Goal: Task Accomplishment & Management: Complete application form

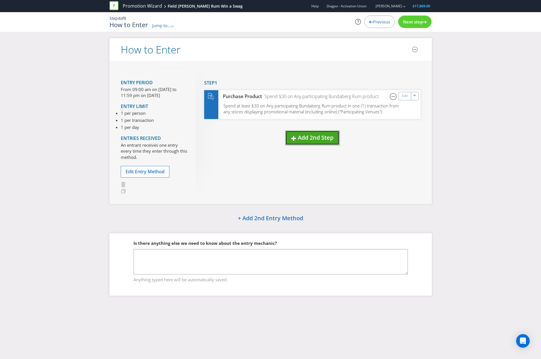
click at [313, 138] on span "Add 2nd Step" at bounding box center [316, 138] width 36 height 8
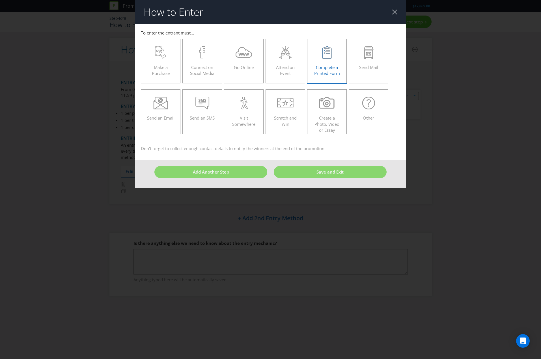
click at [321, 62] on div "Complete a Printed Form" at bounding box center [327, 58] width 28 height 25
click at [0, 0] on input "Complete a Printed Form" at bounding box center [0, 0] width 0 height 0
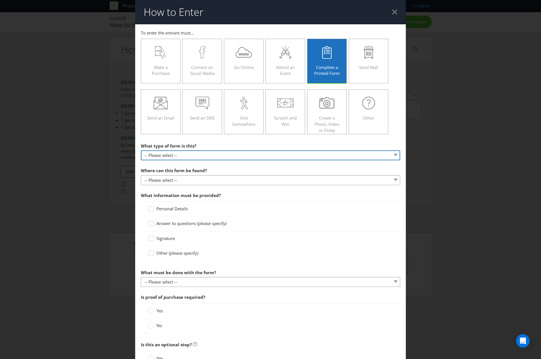
click at [232, 158] on select "-- Please select -- Entry form for a competition Claim form for a gift with pur…" at bounding box center [270, 155] width 259 height 10
select select "FORM_FOR_COMPETITION"
click at [141, 150] on select "-- Please select -- Entry form for a competition Claim form for a gift with pur…" at bounding box center [270, 155] width 259 height 10
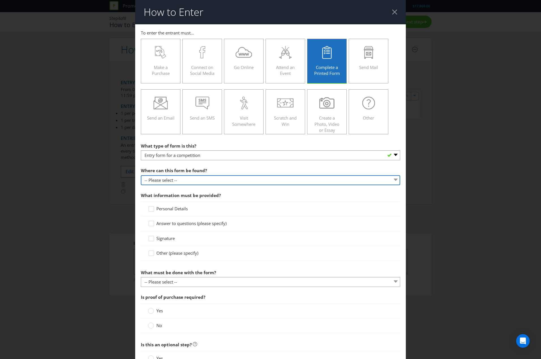
click at [228, 176] on select "-- Please select -- In-store Online (download and print) On back of game card O…" at bounding box center [270, 180] width 259 height 10
select select "IN_STORE"
click at [141, 175] on select "-- Please select -- In-store Online (download and print) On back of game card O…" at bounding box center [270, 180] width 259 height 10
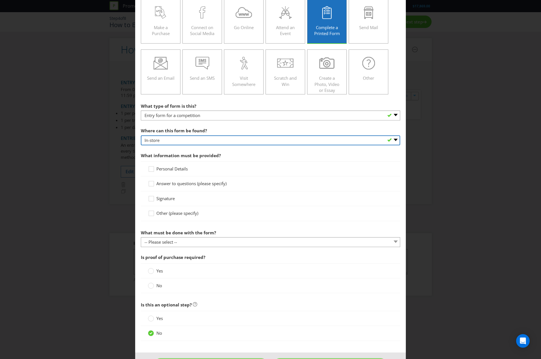
scroll to position [45, 0]
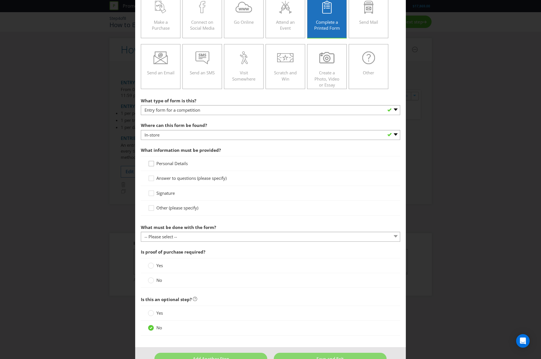
click at [150, 163] on div at bounding box center [151, 161] width 3 height 3
click at [0, 0] on input "Personal Details" at bounding box center [0, 0] width 0 height 0
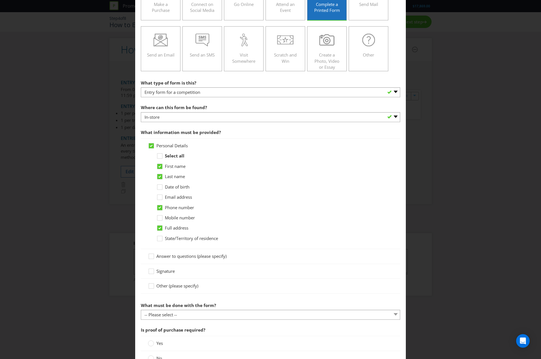
scroll to position [63, 0]
click at [159, 198] on icon at bounding box center [160, 198] width 8 height 8
click at [0, 0] on input "Email address" at bounding box center [0, 0] width 0 height 0
click at [160, 189] on icon at bounding box center [160, 188] width 8 height 8
click at [0, 0] on input "Date of birth" at bounding box center [0, 0] width 0 height 0
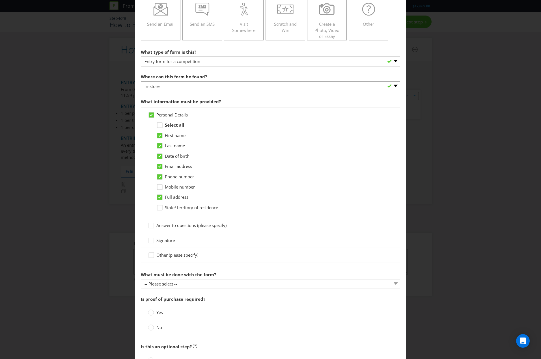
scroll to position [94, 0]
click at [158, 156] on icon at bounding box center [159, 155] width 3 height 2
click at [0, 0] on input "Date of birth" at bounding box center [0, 0] width 0 height 0
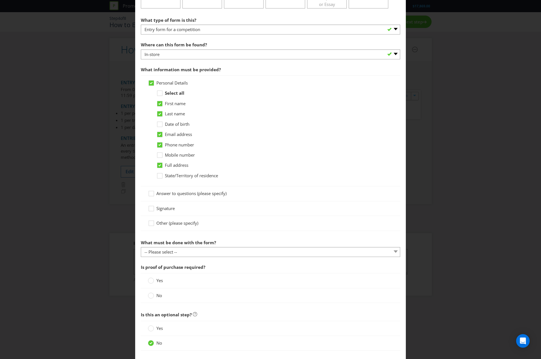
scroll to position [131, 0]
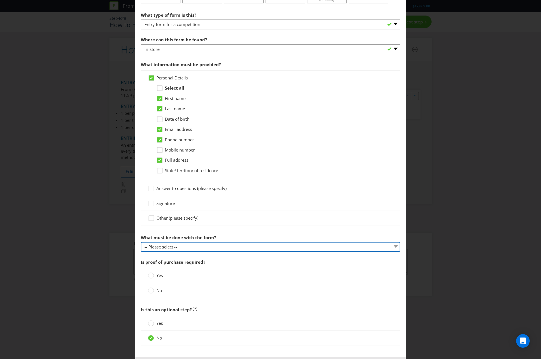
click at [194, 248] on select "-- Please select -- Send it by mail Submit it in person Scan it and send by ema…" at bounding box center [270, 247] width 259 height 10
select select "IN_PERSON"
click at [141, 242] on select "-- Please select -- Send it by mail Submit it in person Scan it and send by ema…" at bounding box center [270, 247] width 259 height 10
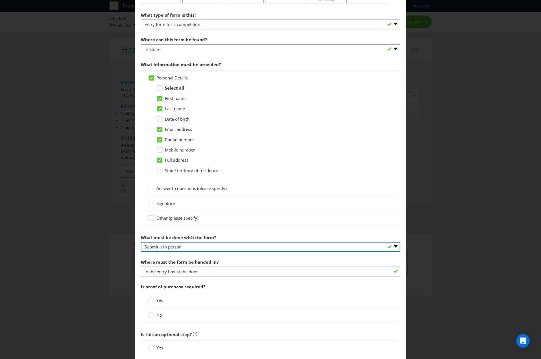
scroll to position [182, 0]
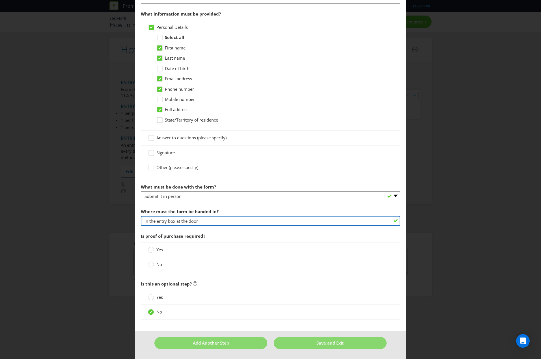
drag, startPoint x: 175, startPoint y: 221, endPoint x: 209, endPoint y: 222, distance: 34.2
click at [209, 222] on input "in the entry box at the door" at bounding box center [270, 221] width 259 height 10
type input "in the entry box in the participating venue"
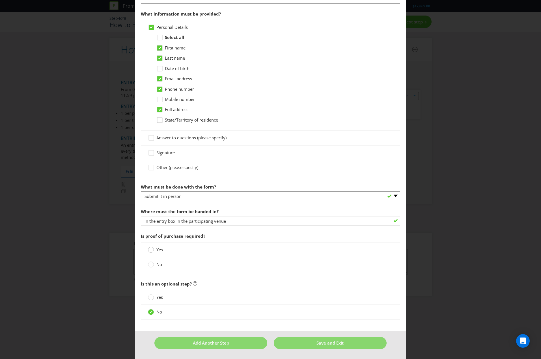
click at [148, 248] on circle at bounding box center [151, 250] width 6 height 6
click at [0, 0] on input "Yes" at bounding box center [0, 0] width 0 height 0
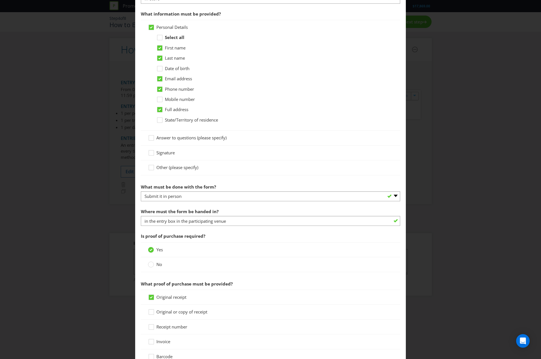
scroll to position [212, 0]
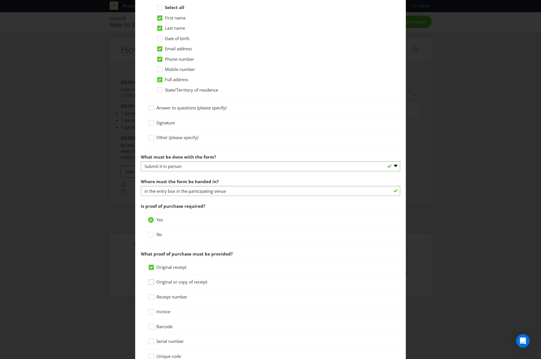
click at [148, 280] on icon at bounding box center [152, 283] width 8 height 8
click at [0, 0] on input "Original or copy of receipt" at bounding box center [0, 0] width 0 height 0
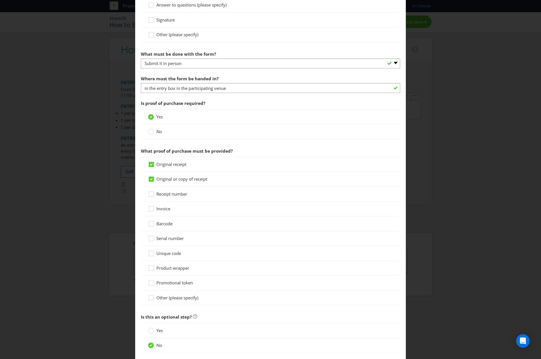
scroll to position [348, 0]
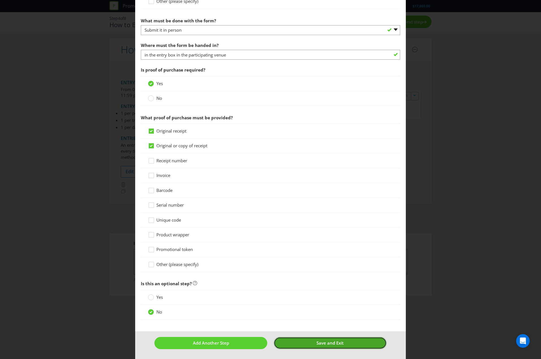
click at [324, 289] on span "Save and Exit" at bounding box center [329, 343] width 27 height 6
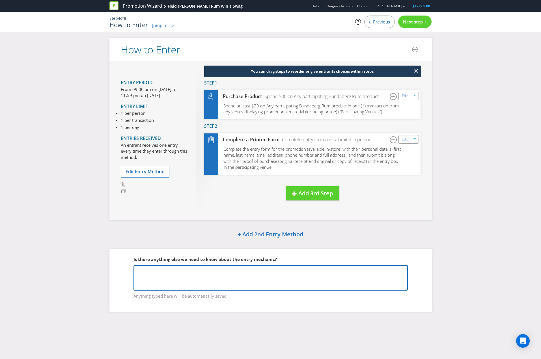
click at [199, 272] on textarea at bounding box center [270, 277] width 274 height 25
paste textarea "Please make it a requirement to have the receipt attached to the entry form."
type textarea "Please make it a requirement to have the receipt attached to the entry form."
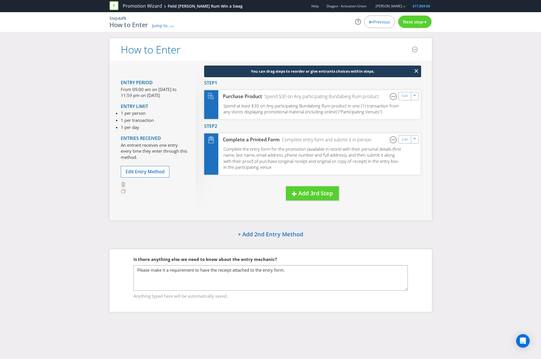
click at [454, 234] on div "How to Enter Entry Period From 09:00 am on 12 Jan 2026 to 11:59 pm on 02 Mar 20…" at bounding box center [270, 179] width 541 height 282
click at [409, 22] on span "Next step" at bounding box center [413, 22] width 20 height 6
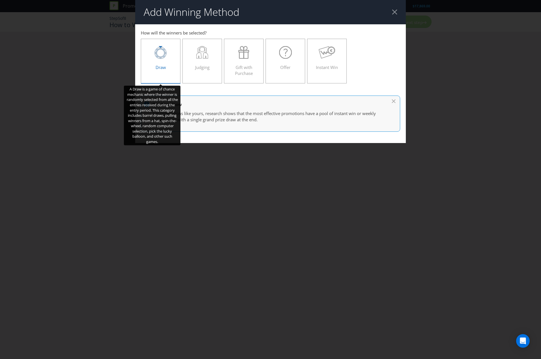
click at [169, 57] on div at bounding box center [161, 52] width 28 height 13
click at [0, 0] on input "Draw" at bounding box center [0, 0] width 0 height 0
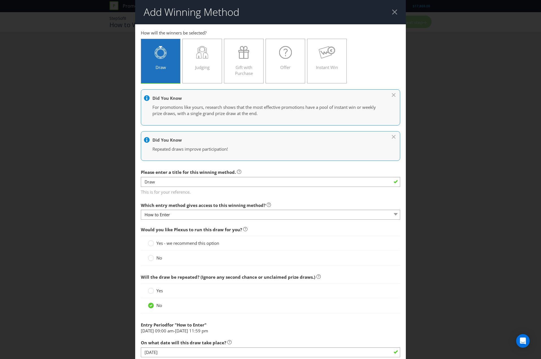
scroll to position [55, 0]
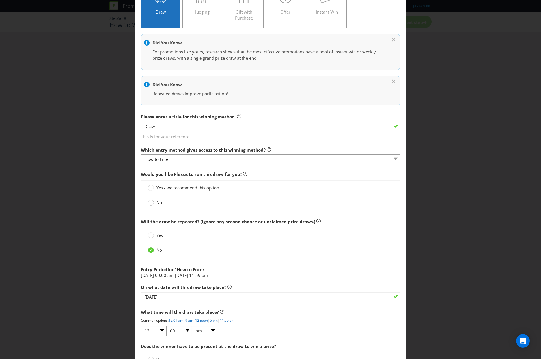
click at [149, 202] on circle at bounding box center [151, 203] width 6 height 6
click at [0, 0] on input "No" at bounding box center [0, 0] width 0 height 0
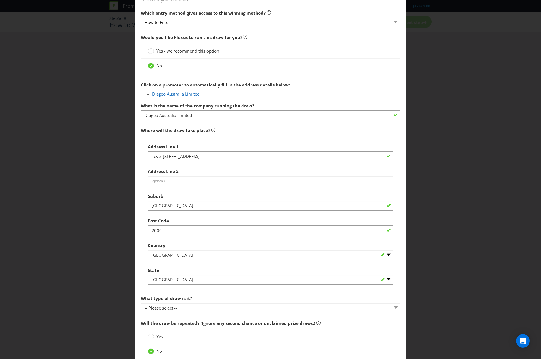
scroll to position [193, 0]
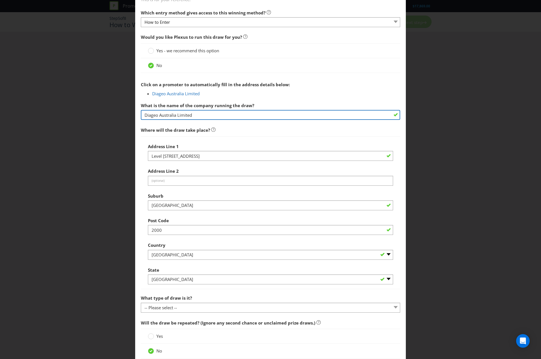
click at [188, 114] on input "Diageo Australia Limited" at bounding box center [270, 115] width 259 height 10
paste input "N/A - Each field store will run their own draw. 300 Stores included."
type input "N/A - Each field store will run their own draw. 300 Stores included."
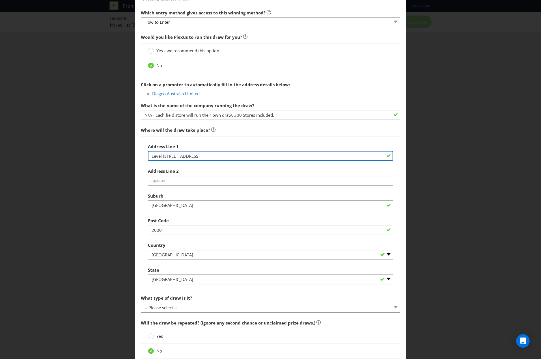
click at [173, 156] on input "Level 7, 99 Macquarie Street" at bounding box center [270, 156] width 245 height 10
paste input "N/A - Each field store will run their own draw. 300 Stores included."
type input "N/A - Each field store will run their own draw. 300 Stores included."
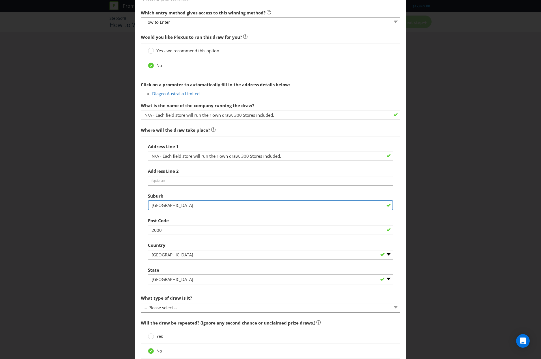
click at [154, 208] on input "Sydney" at bounding box center [270, 205] width 245 height 10
paste input "N/A - Each field store will run their own draw. 300 Stores included."
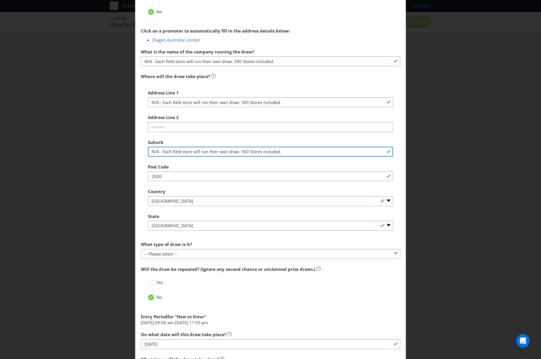
scroll to position [247, 0]
type input "N/A - Each field store will run their own draw. 300 Stores included."
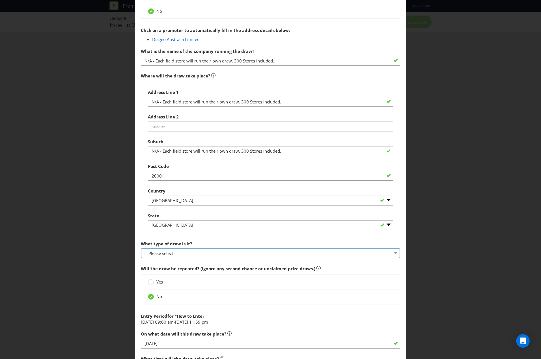
click at [250, 252] on select "-- Please select -- Computerised random selection Barrel draw Don't specify Oth…" at bounding box center [270, 254] width 259 height 10
select select "BARREL_DRAW"
click at [141, 249] on select "-- Please select -- Computerised random selection Barrel draw Don't specify Oth…" at bounding box center [270, 254] width 259 height 10
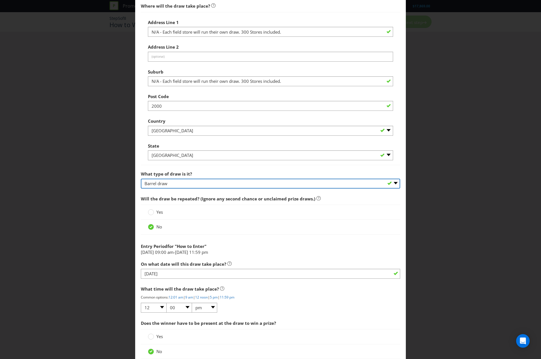
scroll to position [357, 0]
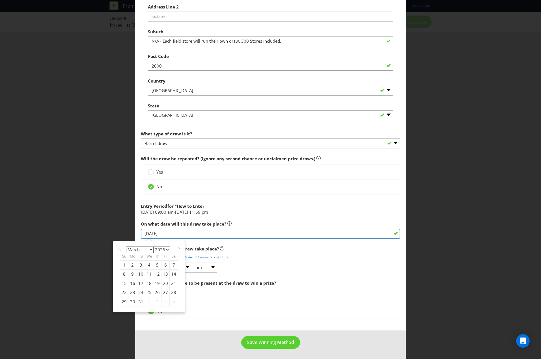
click at [221, 236] on input "03/03/26" at bounding box center [270, 234] width 259 height 10
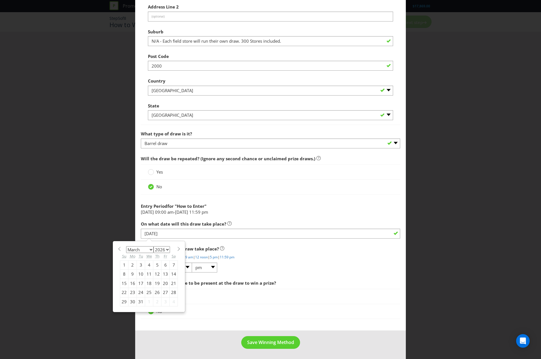
click at [301, 254] on span "What time will the draw take place?" at bounding box center [270, 249] width 259 height 12
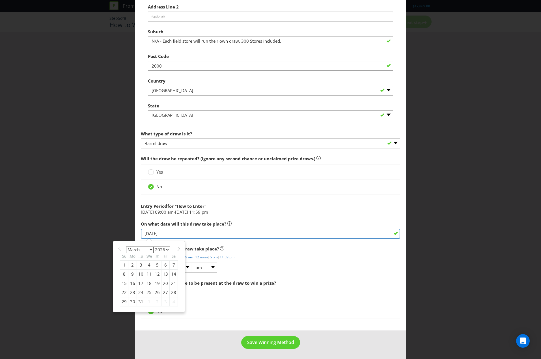
click at [209, 235] on input "03/03/26" at bounding box center [270, 234] width 259 height 10
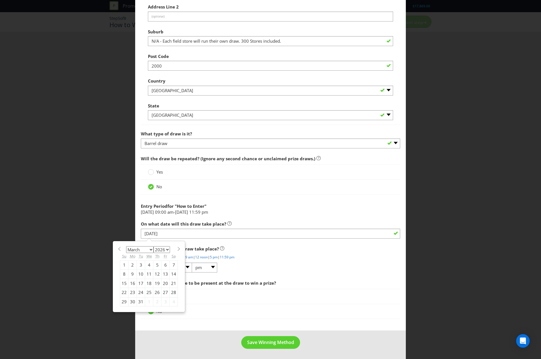
click at [131, 284] on div "16" at bounding box center [132, 283] width 8 height 9
type input "16/03/26"
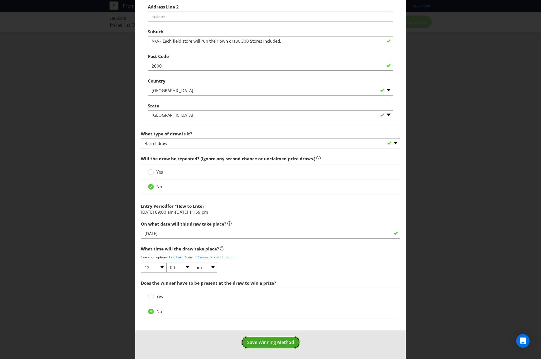
click at [255, 289] on span "Save Winning Method" at bounding box center [270, 342] width 47 height 6
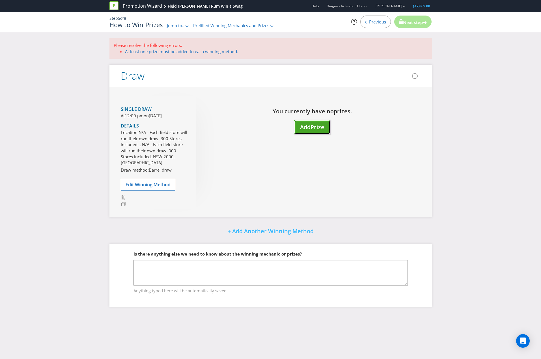
click at [305, 131] on button "Add Prize" at bounding box center [312, 127] width 36 height 14
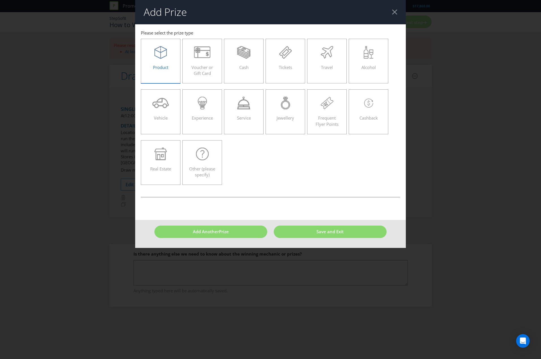
click at [157, 82] on label "Product" at bounding box center [161, 61] width 40 height 45
click at [0, 0] on input "Product" at bounding box center [0, 0] width 0 height 0
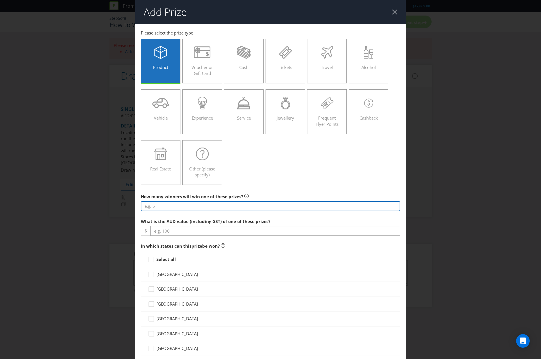
click at [169, 208] on input "number" at bounding box center [270, 206] width 259 height 10
click at [394, 185] on div "Product Voucher or Gift Card Cash Tickets Travel Alcohol Vehicle Experience Ser…" at bounding box center [270, 112] width 259 height 152
click at [150, 263] on icon at bounding box center [152, 260] width 8 height 8
click at [0, 0] on input "Select all" at bounding box center [0, 0] width 0 height 0
click at [183, 205] on input "300" at bounding box center [270, 206] width 259 height 10
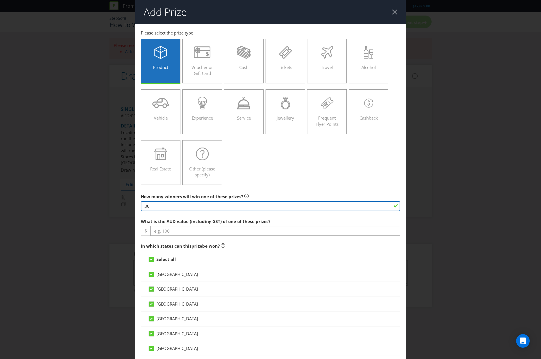
type input "3"
type input "1"
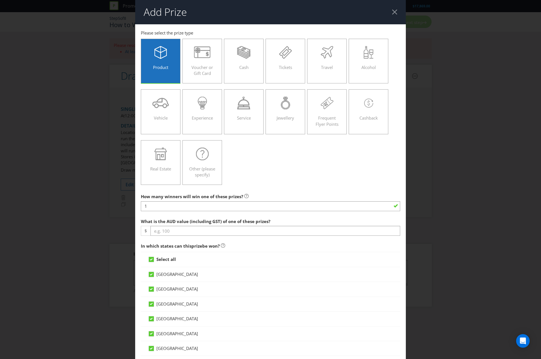
click at [487, 189] on div "Add Prize Australian Capital Territory New South Wales Northern Territory Queen…" at bounding box center [270, 179] width 541 height 359
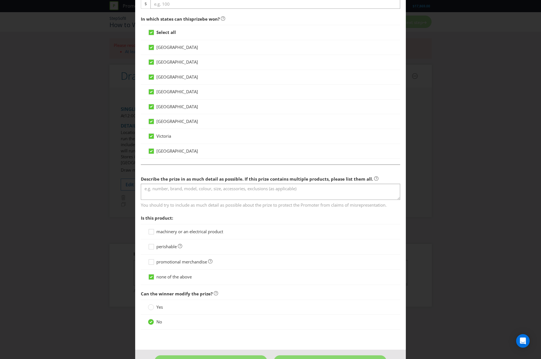
scroll to position [227, 0]
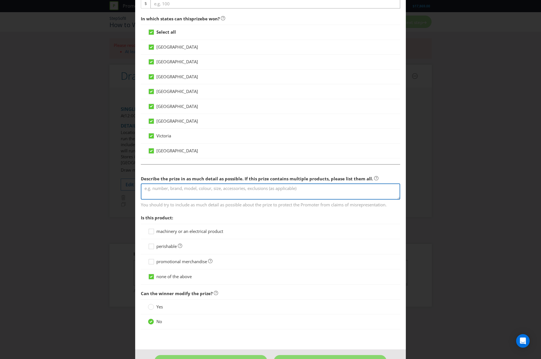
click at [165, 196] on textarea at bounding box center [270, 192] width 259 height 16
paste textarea "Darshe “DUSK TO DAWN SWAG 900”"
click at [165, 189] on textarea "Darshe “DUSK TO DAWN SWAG 900”" at bounding box center [270, 192] width 259 height 16
drag, startPoint x: 165, startPoint y: 189, endPoint x: 196, endPoint y: 188, distance: 30.3
click at [196, 188] on textarea "Darshe “DUSK TO DAWN SWAG 900”" at bounding box center [270, 192] width 259 height 16
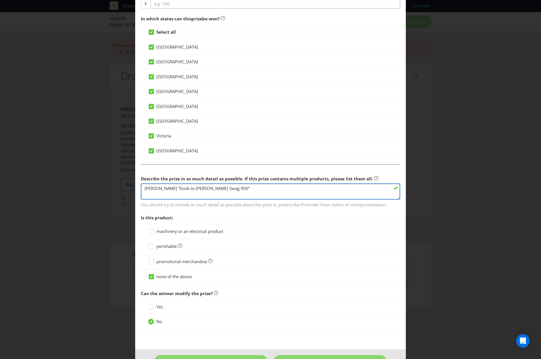
click at [234, 191] on textarea "Darshe “Dusk to Dawn Swag 900”" at bounding box center [270, 192] width 259 height 16
drag, startPoint x: 214, startPoint y: 188, endPoint x: 143, endPoint y: 191, distance: 70.8
click at [143, 191] on textarea "Darshe “Dusk to Dawn Swag 900”" at bounding box center [270, 192] width 259 height 16
click at [219, 187] on textarea "Darshe “Dusk to Dawn Swag 900”" at bounding box center [270, 192] width 259 height 16
paste textarea "$499"
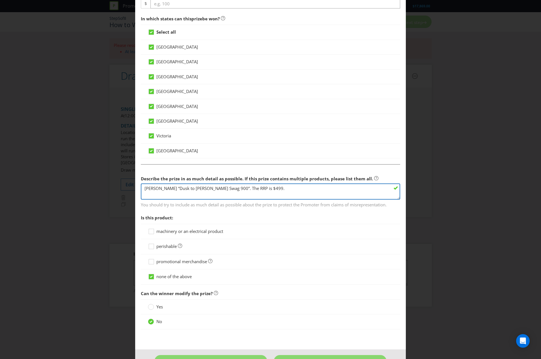
click at [159, 188] on textarea "Darshe “Dusk to Dawn Swag 900”. The RRP is $499." at bounding box center [270, 192] width 259 height 16
click at [199, 187] on textarea "Darshe 'Dusk to Dawn Swag 900”. The RRP is $499." at bounding box center [270, 192] width 259 height 16
click at [207, 186] on textarea "Darshe 'Dusk to Dawn Swag 900”. The RRP is $499." at bounding box center [270, 192] width 259 height 16
click at [257, 191] on textarea "Darshe 'Dusk to Dawn Swag 900'. The RRP is $499." at bounding box center [270, 192] width 259 height 16
paste textarea "Exceptional ventilation with two full length doors and two zip down ventilation…"
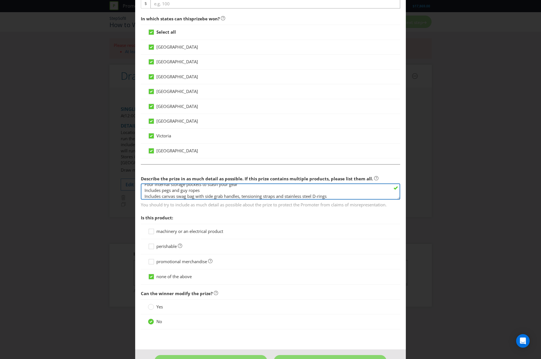
scroll to position [0, 0]
type textarea "Darshe 'Dusk to Dawn Swag 900'. The RRP is $499. Exceptional ventilation with t…"
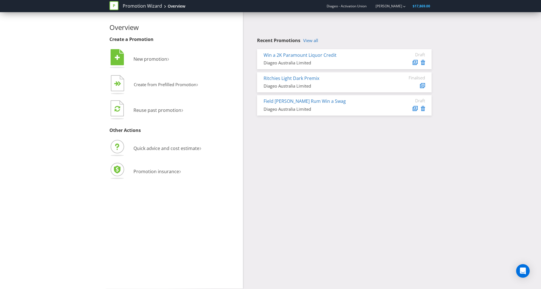
click at [64, 264] on div "Overview Create a Promotion  New promotion ›   Create from Prefilled Promoti…" at bounding box center [270, 150] width 541 height 277
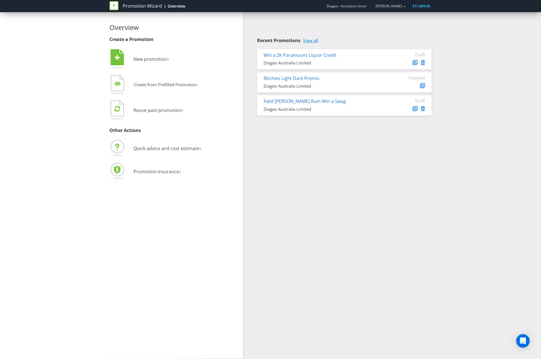
click at [307, 40] on link "View all" at bounding box center [310, 40] width 15 height 5
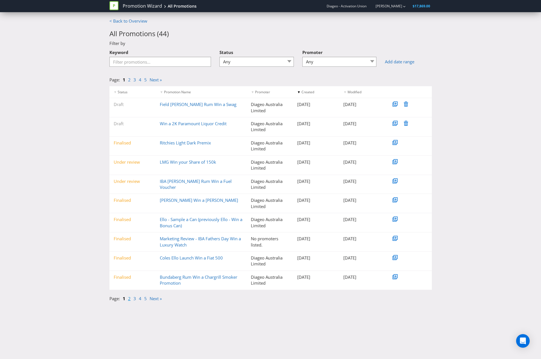
click at [129, 289] on link "2" at bounding box center [129, 299] width 3 height 6
click at [124, 289] on link "1" at bounding box center [124, 299] width 3 height 6
click at [183, 277] on link "Bundaberg Rum Win a Chargrill Smoker Promotion" at bounding box center [198, 280] width 77 height 12
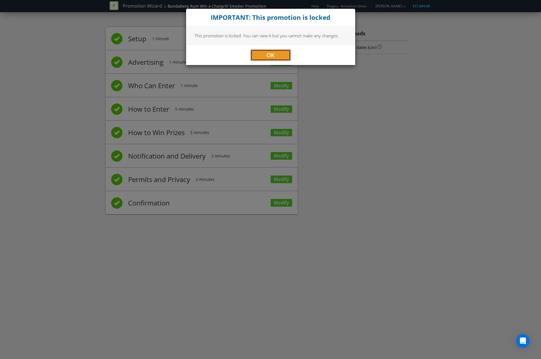
click at [266, 53] on button "OK" at bounding box center [271, 54] width 40 height 11
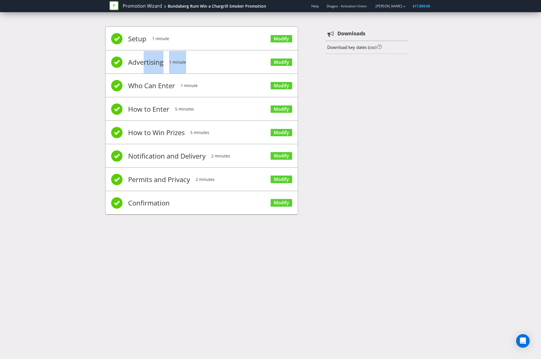
drag, startPoint x: 143, startPoint y: 67, endPoint x: 264, endPoint y: 61, distance: 120.9
click at [264, 61] on li "Advertising 1 minute Modify" at bounding box center [201, 61] width 192 height 23
click at [279, 61] on link "Modify" at bounding box center [281, 63] width 21 height 8
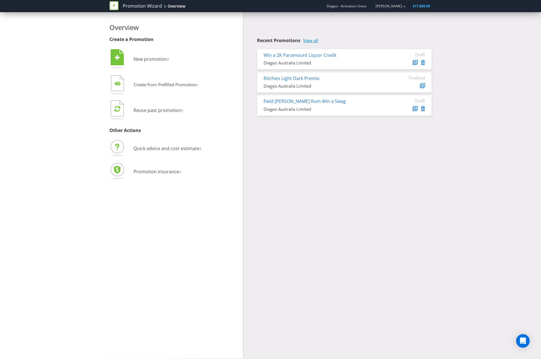
click at [317, 42] on link "View all" at bounding box center [310, 40] width 15 height 5
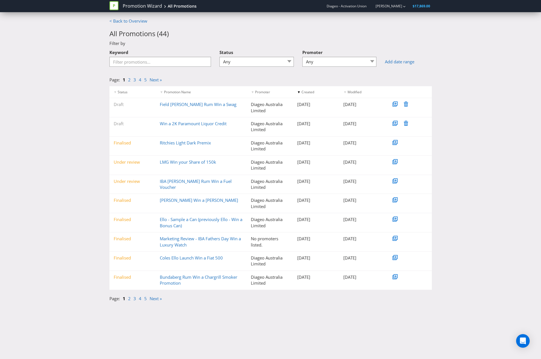
click at [179, 280] on div "Bundaberg Rum Win a Chargrill Smoker Promotion" at bounding box center [201, 280] width 91 height 12
click at [176, 279] on link "Bundaberg Rum Win a Chargrill Smoker Promotion" at bounding box center [198, 280] width 77 height 12
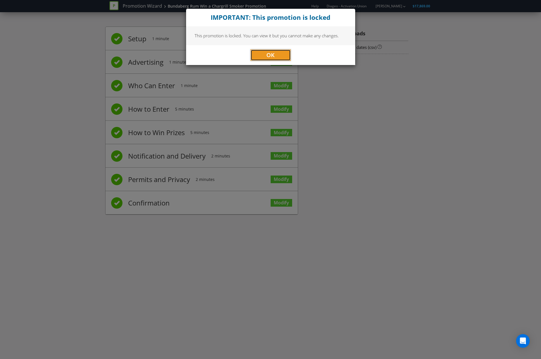
click at [272, 59] on button "OK" at bounding box center [271, 54] width 40 height 11
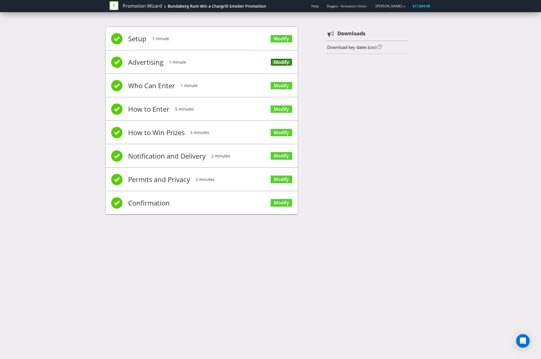
click at [282, 61] on link "Modify" at bounding box center [281, 63] width 21 height 8
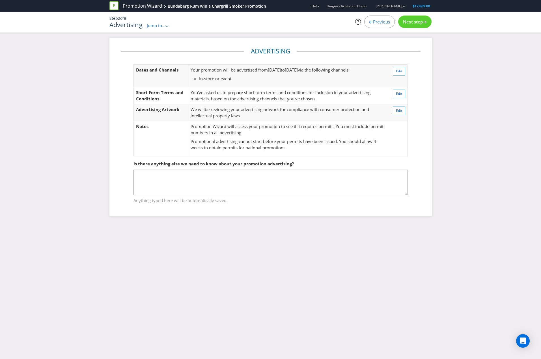
click at [416, 23] on span "Next step" at bounding box center [413, 22] width 20 height 6
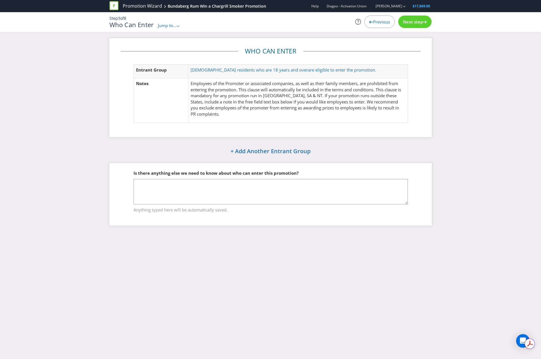
click at [413, 23] on span "Next step" at bounding box center [413, 22] width 20 height 6
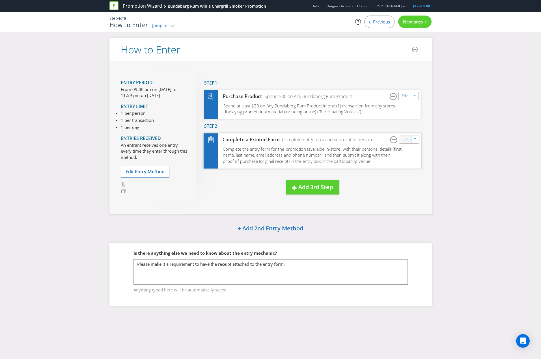
click at [404, 140] on link "Edit" at bounding box center [405, 139] width 6 height 7
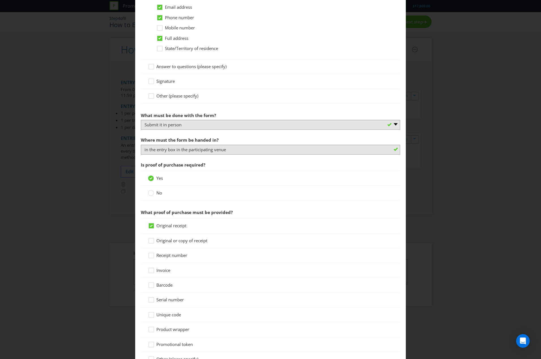
scroll to position [398, 0]
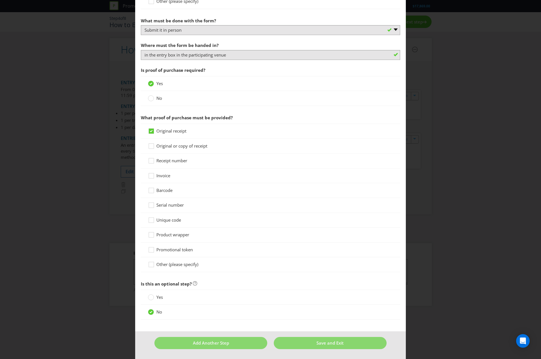
click at [471, 222] on div "How to Enter Did You Know IMI research shows that ease of participation is one …" at bounding box center [270, 179] width 541 height 359
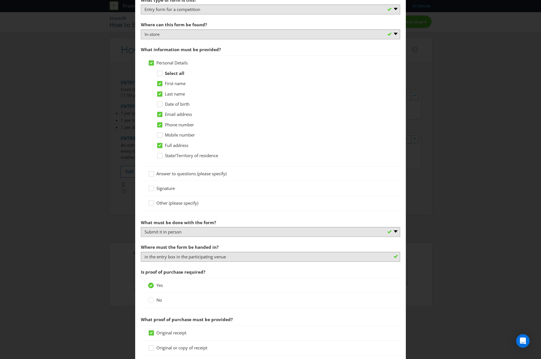
scroll to position [0, 0]
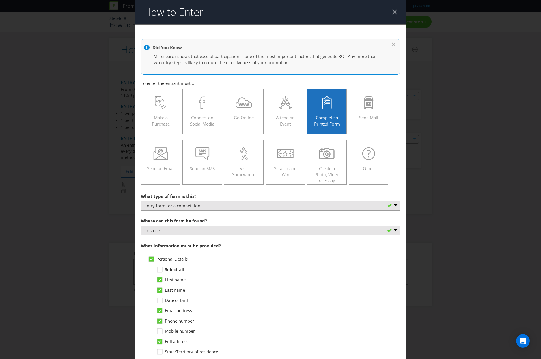
click at [392, 12] on div at bounding box center [394, 11] width 5 height 5
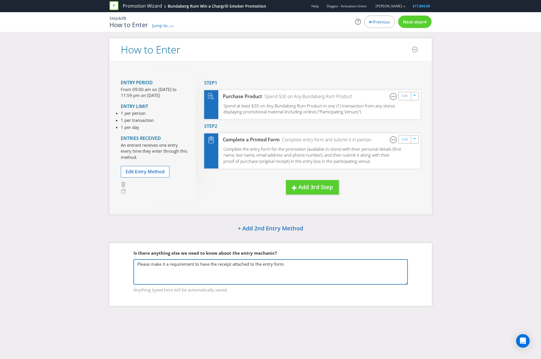
drag, startPoint x: 300, startPoint y: 265, endPoint x: 133, endPoint y: 265, distance: 166.5
click at [133, 265] on textarea "Please make it a requirement to have the receipt attached to the entry form." at bounding box center [270, 271] width 274 height 25
click at [275, 273] on textarea "Please make it a requirement to have the receipt attached to the entry form." at bounding box center [270, 271] width 274 height 25
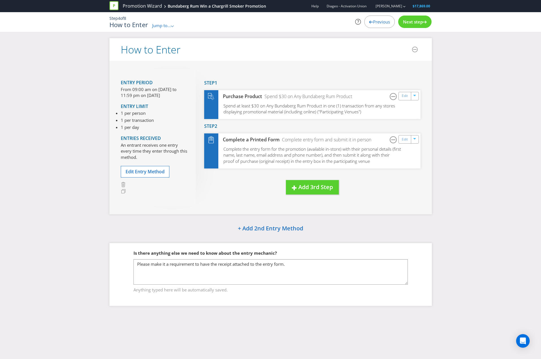
click at [410, 20] on span "Next step" at bounding box center [413, 22] width 20 height 6
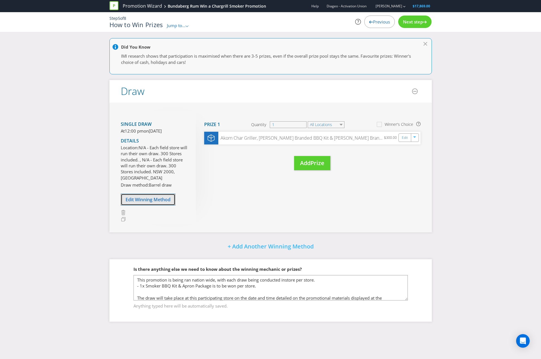
click at [139, 203] on span "Edit Winning Method" at bounding box center [148, 200] width 45 height 6
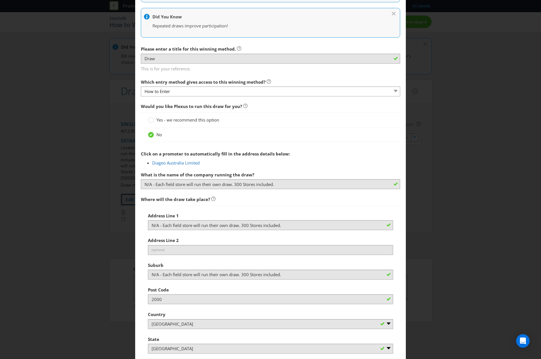
scroll to position [132, 0]
click at [135, 192] on main "How to Enter How will the winners be selected? Draw Judging Gift with Purchase …" at bounding box center [270, 232] width 271 height 663
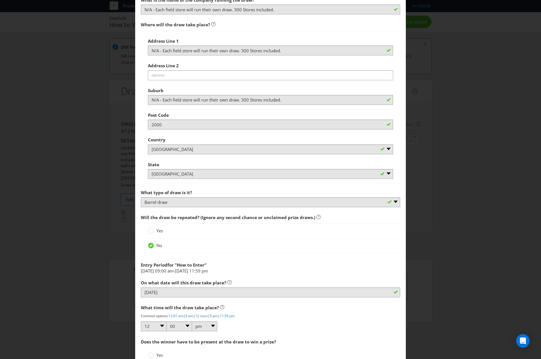
scroll to position [366, 0]
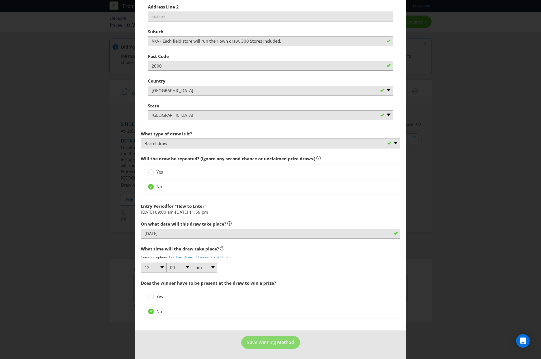
click at [466, 67] on div "Edit Winning Method How to Enter How will the winners be selected? Draw Judging…" at bounding box center [270, 179] width 541 height 359
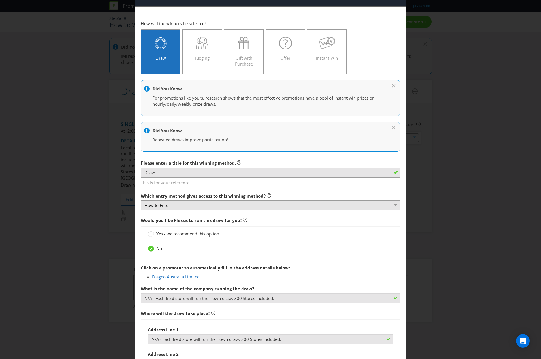
scroll to position [0, 0]
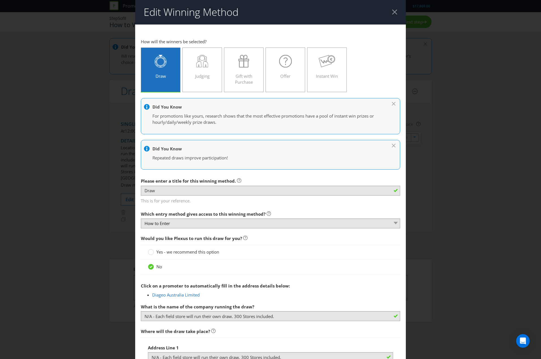
click at [392, 11] on div at bounding box center [394, 11] width 5 height 5
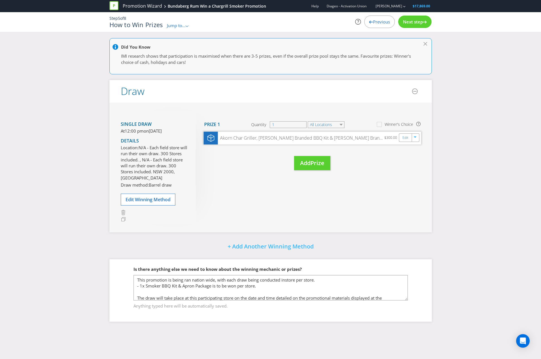
click at [289, 140] on div "Akorn Char Griller, [PERSON_NAME] Branded BBQ Kit & [PERSON_NAME] Branded Apron…" at bounding box center [301, 138] width 167 height 7
click at [408, 138] on link "Edit" at bounding box center [405, 137] width 6 height 7
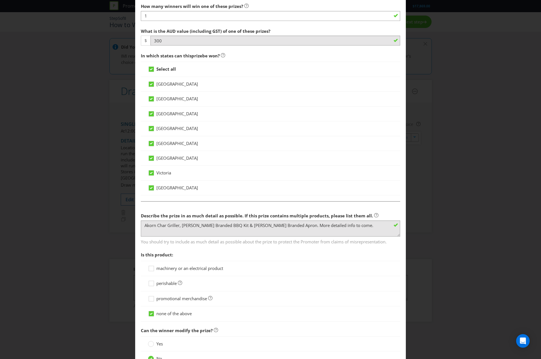
scroll to position [199, 0]
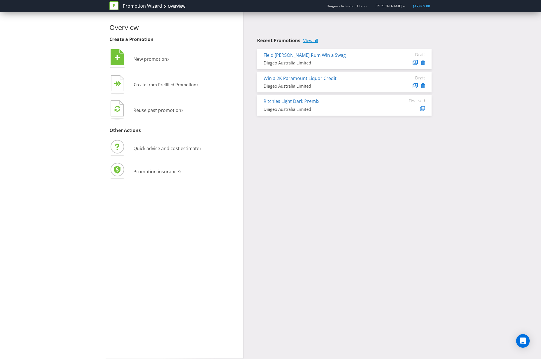
click at [317, 43] on link "View all" at bounding box center [310, 40] width 15 height 5
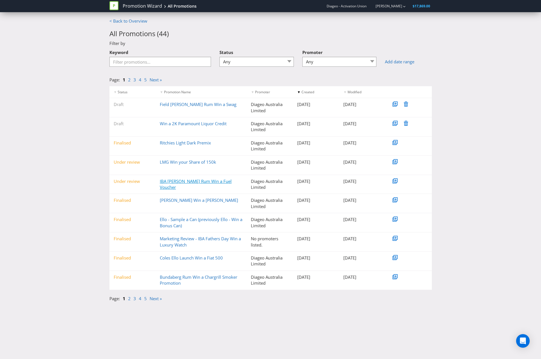
click at [183, 183] on link "IBA Bundy Rum Win a Fuel Voucher" at bounding box center [196, 184] width 72 height 12
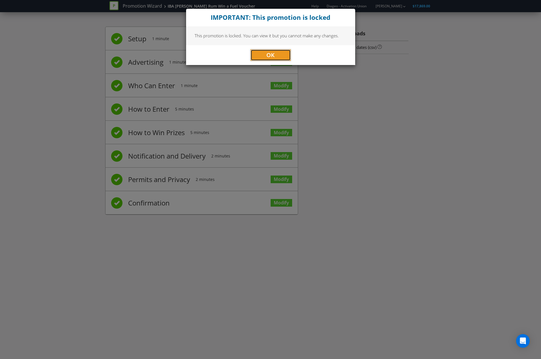
click at [275, 54] on button "OK" at bounding box center [271, 54] width 40 height 11
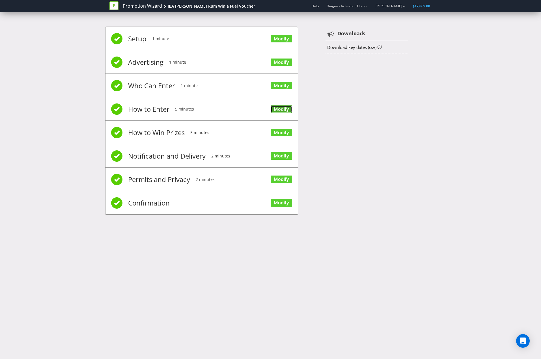
click at [285, 110] on link "Modify" at bounding box center [281, 109] width 21 height 8
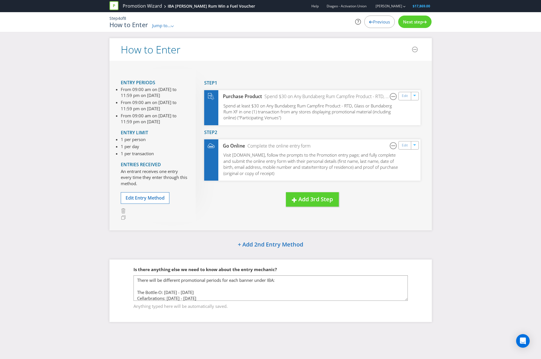
click at [422, 21] on span "Next step" at bounding box center [413, 22] width 20 height 6
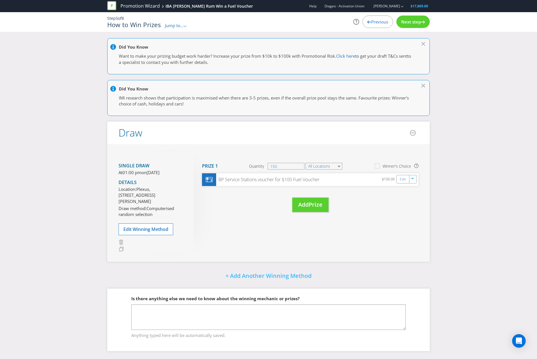
click at [183, 26] on span "Jump to..." at bounding box center [174, 26] width 19 height 6
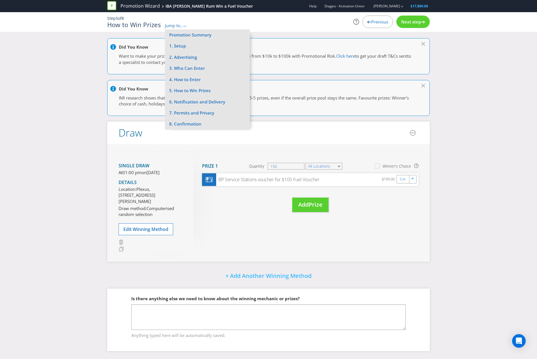
click at [87, 120] on div "Did You Know Want to make your prizing budget work harder? Increase your prize …" at bounding box center [268, 199] width 537 height 322
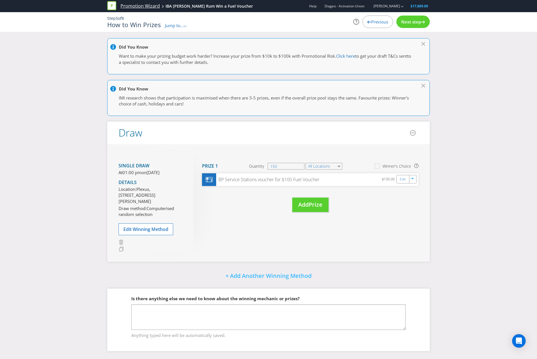
click at [130, 8] on link "Promotion Wizard" at bounding box center [139, 6] width 39 height 7
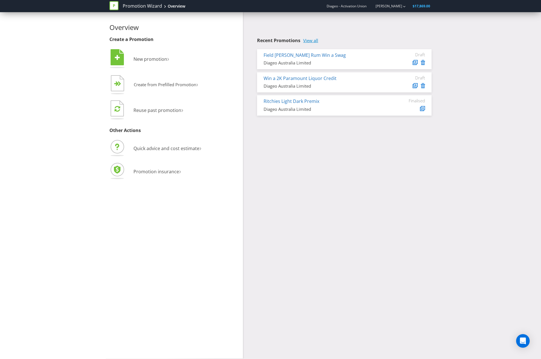
click at [307, 40] on link "View all" at bounding box center [310, 40] width 15 height 5
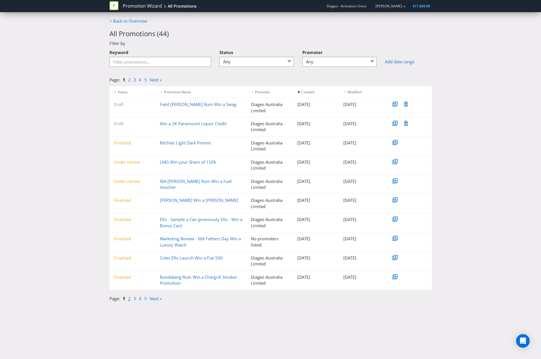
click at [130, 299] on link "2" at bounding box center [129, 299] width 3 height 6
click at [196, 126] on link "IBA Win a Trip to The Bundaberg Distillery" at bounding box center [201, 124] width 82 height 6
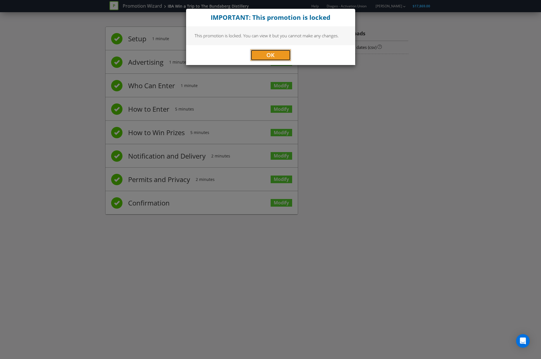
click at [278, 53] on button "OK" at bounding box center [271, 54] width 40 height 11
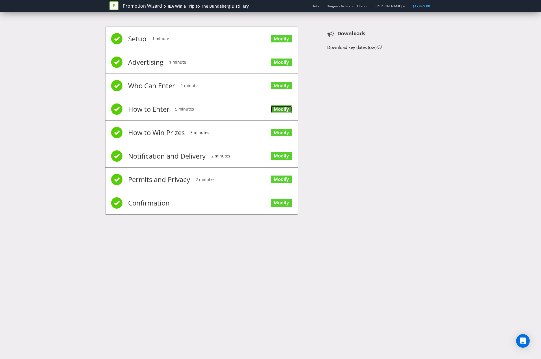
click at [279, 111] on link "Modify" at bounding box center [281, 109] width 21 height 8
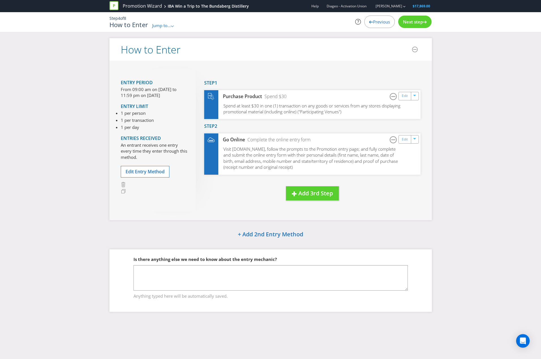
click at [423, 24] on div "Next step" at bounding box center [414, 22] width 33 height 12
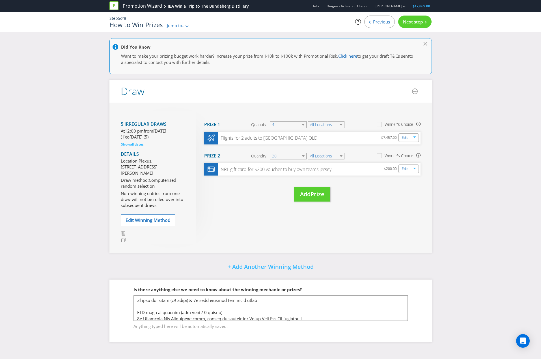
click at [188, 28] on div ".st0{fill-rule:evenodd;clip-rule:evenodd;}" at bounding box center [186, 26] width 3 height 6
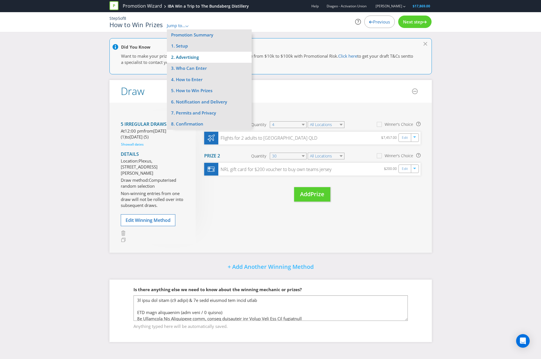
click at [190, 56] on li "2. Advertising" at bounding box center [209, 57] width 85 height 11
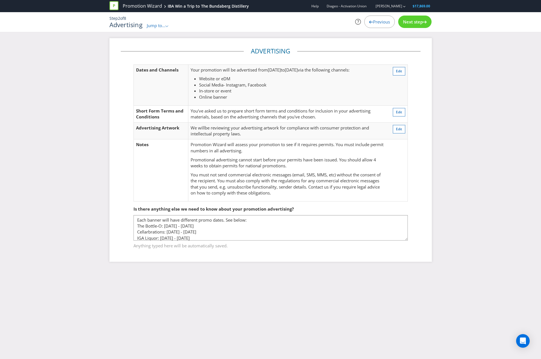
click at [415, 24] on span "Next step" at bounding box center [413, 22] width 20 height 6
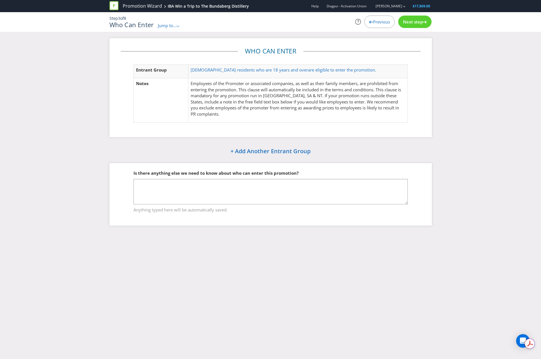
click at [415, 24] on span "Next step" at bounding box center [413, 22] width 20 height 6
